Goal: Find specific page/section: Find specific page/section

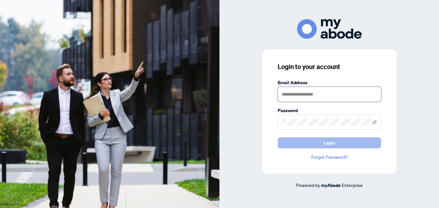
type input "**********"
click at [300, 143] on button "Login" at bounding box center [330, 142] width 104 height 11
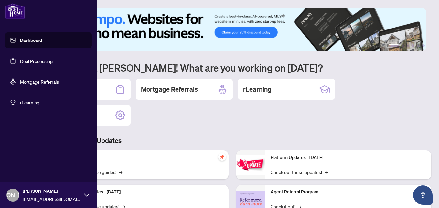
click at [30, 58] on link "Deal Processing" at bounding box center [36, 61] width 33 height 6
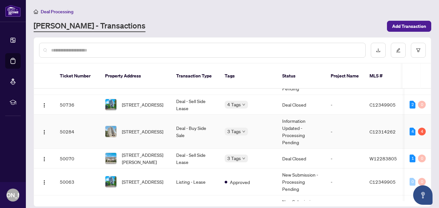
scroll to position [194, 0]
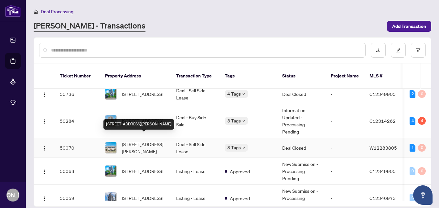
click at [134, 140] on span "65-636 Evans Ave, Toronto, Ontario M8W 0A8, Canada" at bounding box center [144, 147] width 44 height 14
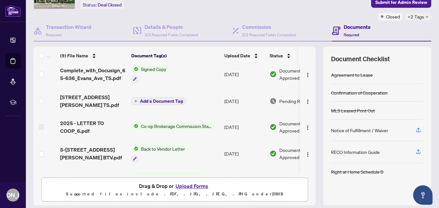
scroll to position [31, 0]
